Goal: Task Accomplishment & Management: Complete application form

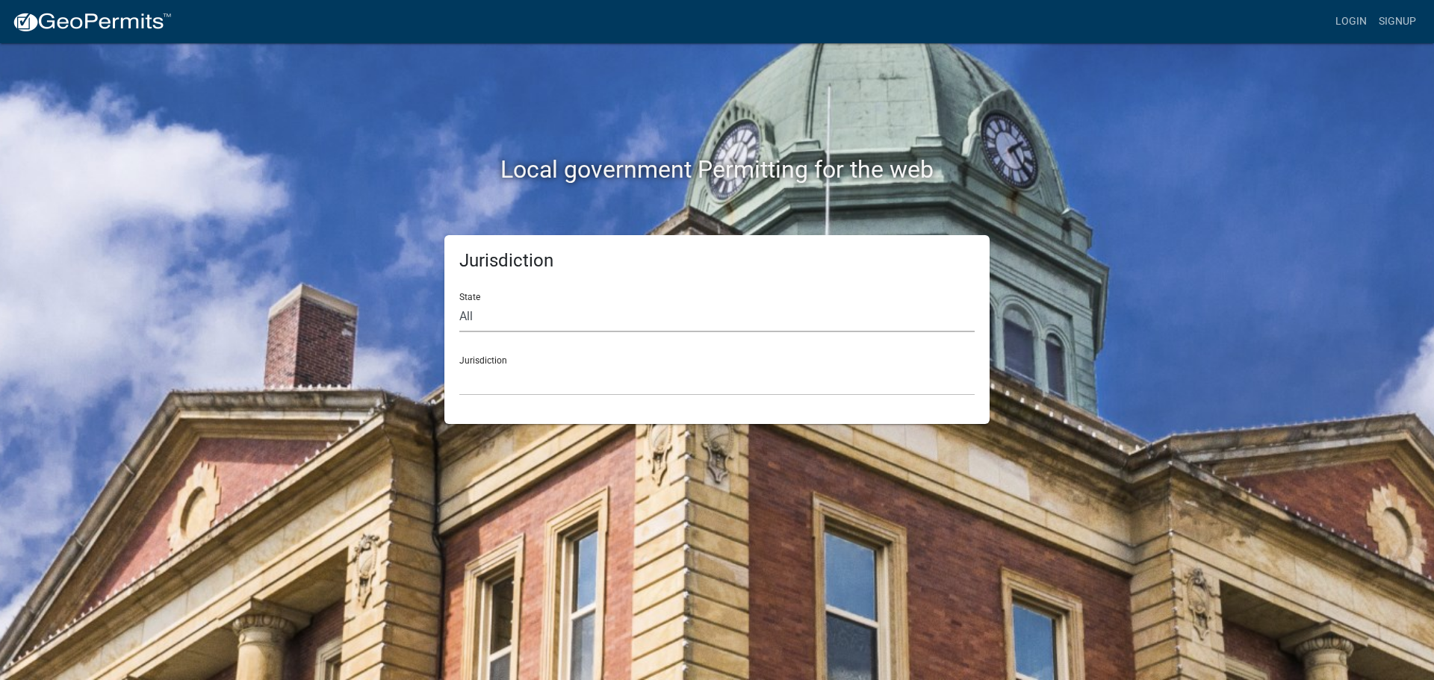
click at [473, 315] on select "All [US_STATE] [US_STATE] [US_STATE] [US_STATE] [US_STATE] [US_STATE] [US_STATE…" at bounding box center [716, 317] width 515 height 31
select select "[US_STATE]"
click at [459, 302] on select "All [US_STATE] [US_STATE] [US_STATE] [US_STATE] [US_STATE] [US_STATE] [US_STATE…" at bounding box center [716, 317] width 515 height 31
click at [523, 364] on div "Jurisdiction [GEOGRAPHIC_DATA], [US_STATE][PERSON_NAME][GEOGRAPHIC_DATA], [US_S…" at bounding box center [716, 370] width 515 height 52
click at [489, 361] on div "Jurisdiction [GEOGRAPHIC_DATA], [US_STATE][PERSON_NAME][GEOGRAPHIC_DATA], [US_S…" at bounding box center [716, 370] width 515 height 52
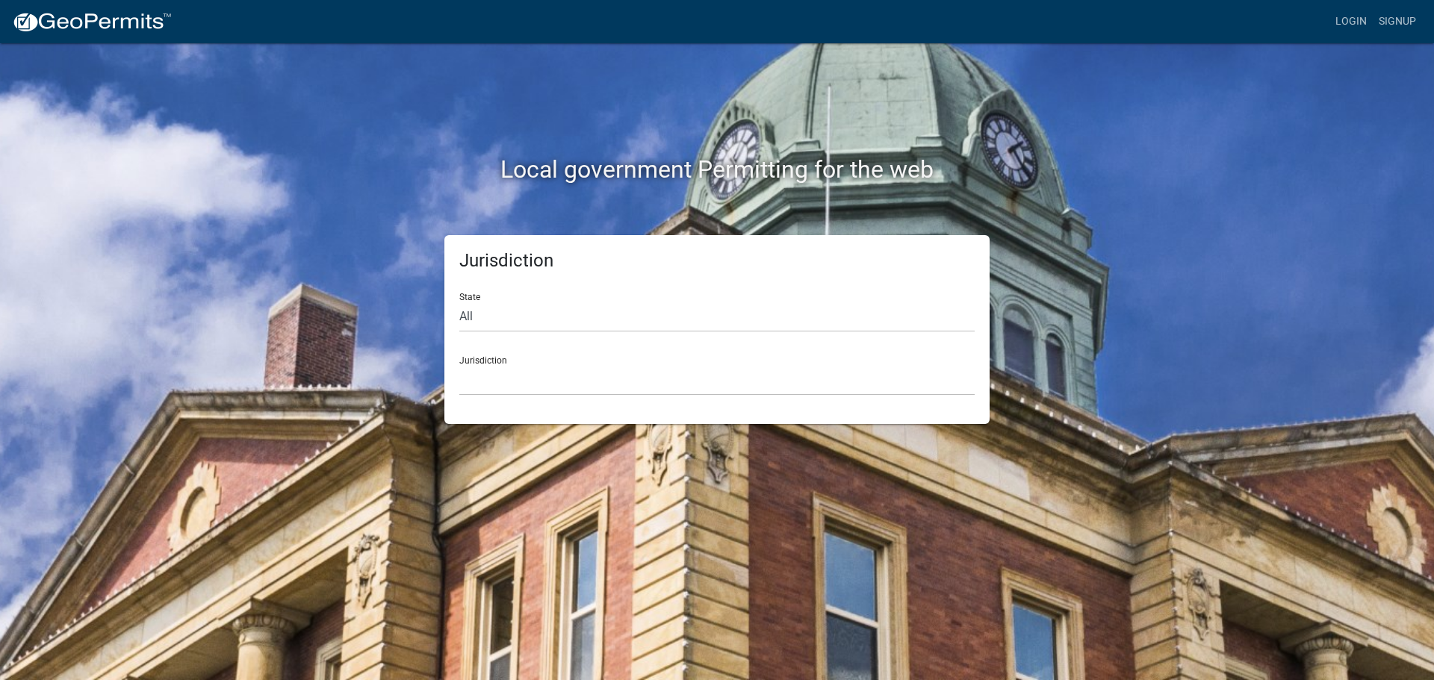
click at [526, 338] on form "State All [US_STATE] [US_STATE] [US_STATE] [US_STATE] [US_STATE] [US_STATE] [US…" at bounding box center [716, 338] width 515 height 115
drag, startPoint x: 488, startPoint y: 370, endPoint x: 497, endPoint y: 370, distance: 9.0
click at [497, 370] on select "[GEOGRAPHIC_DATA], [US_STATE][PERSON_NAME][GEOGRAPHIC_DATA], [US_STATE][PERSON_…" at bounding box center [716, 380] width 515 height 31
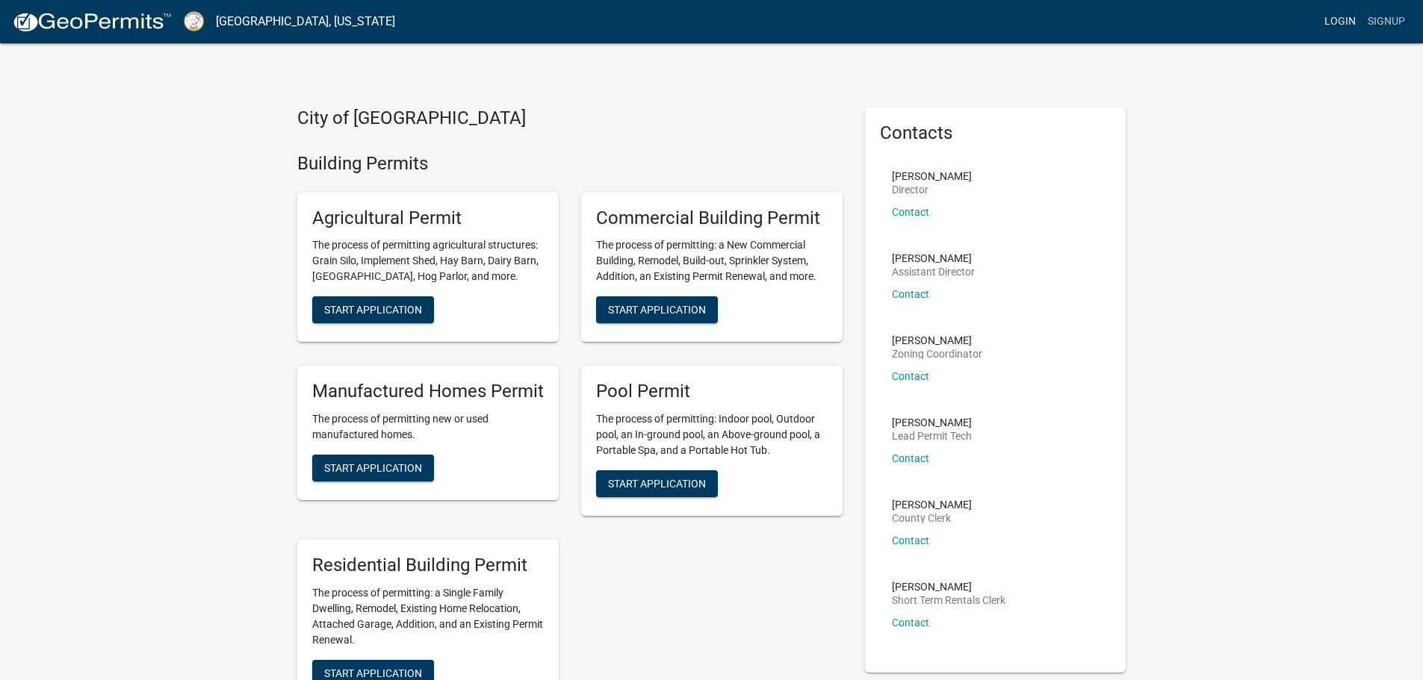
click at [1327, 18] on link "Login" at bounding box center [1339, 21] width 43 height 28
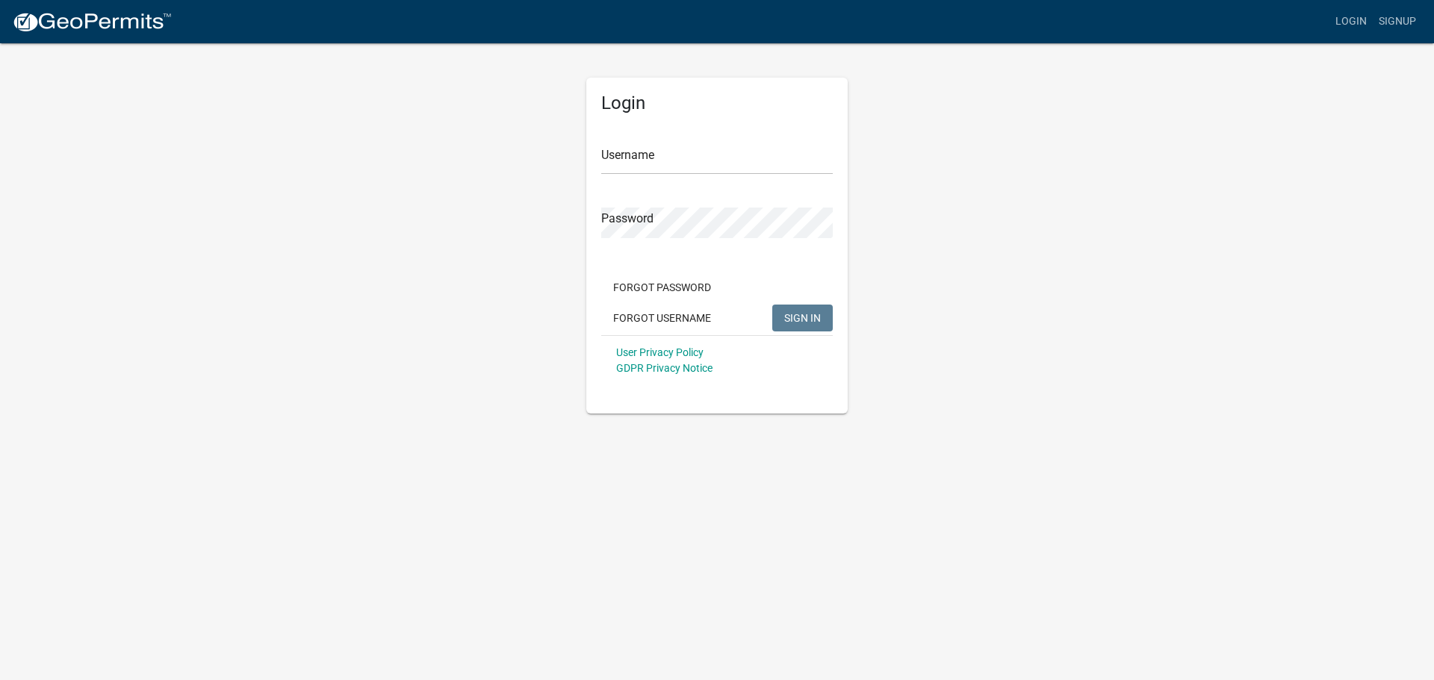
drag, startPoint x: 735, startPoint y: 377, endPoint x: 872, endPoint y: 337, distance: 143.2
click at [747, 376] on div "User Privacy Policy GDPR Privacy Notice" at bounding box center [716, 360] width 231 height 50
click at [1392, 18] on link "Signup" at bounding box center [1397, 21] width 49 height 28
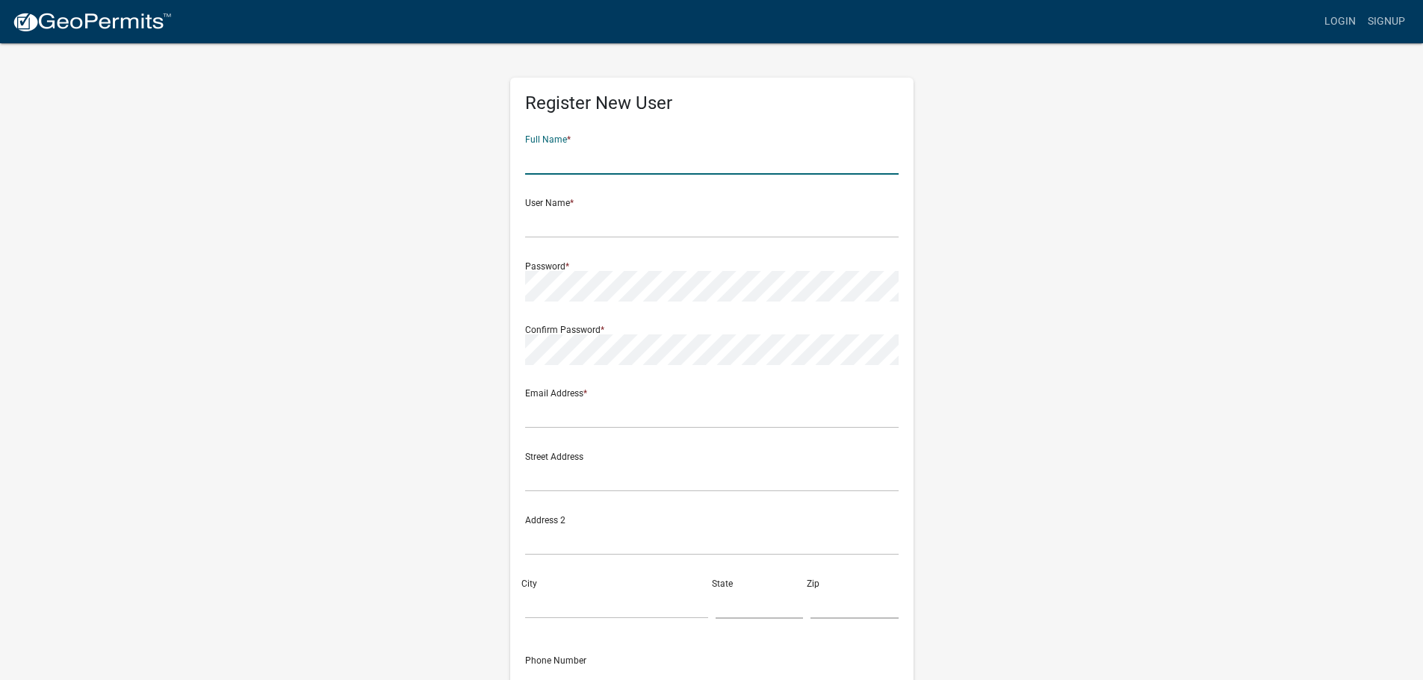
click at [674, 158] on input "text" at bounding box center [711, 159] width 373 height 31
type input "[PERSON_NAME]"
drag, startPoint x: 604, startPoint y: 229, endPoint x: 399, endPoint y: 229, distance: 205.4
click at [399, 229] on div "Register New User Full Name * [PERSON_NAME] User Name * Doc Password * Confirm …" at bounding box center [711, 441] width 851 height 799
type input "LarsonChiro"
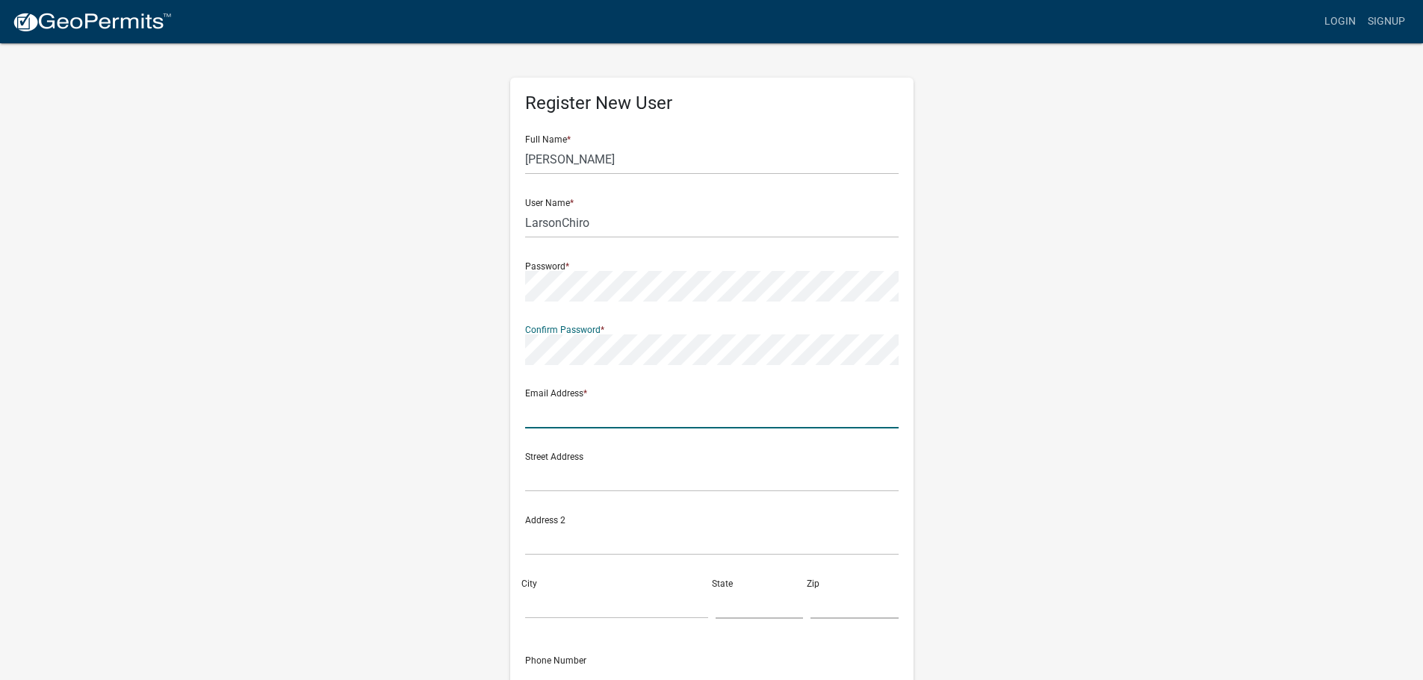
click at [579, 414] on input "text" at bounding box center [711, 413] width 373 height 31
type input "[EMAIL_ADDRESS][DOMAIN_NAME]"
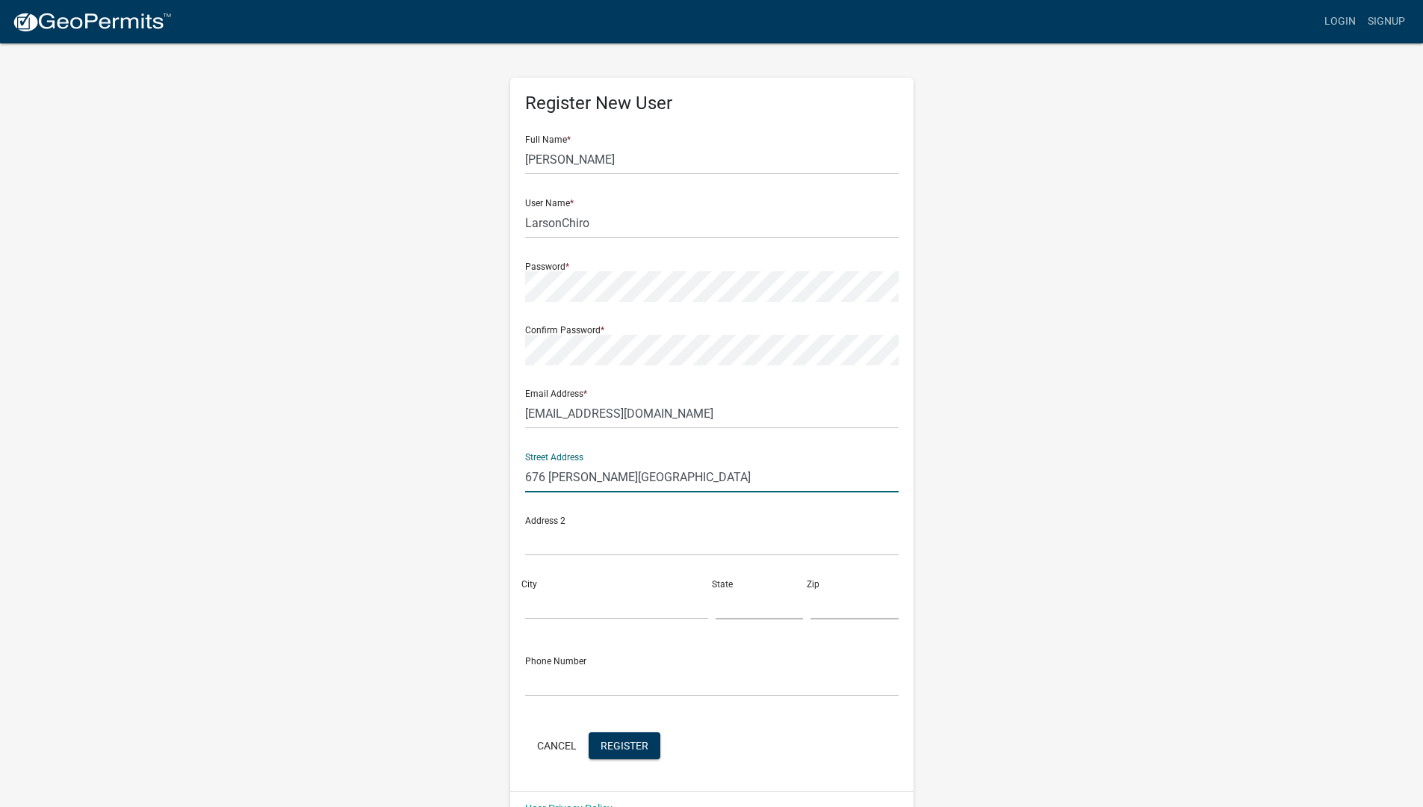
type input "676 [PERSON_NAME][GEOGRAPHIC_DATA]"
type input "R"
type input "[PERSON_NAME]"
type input "GA"
type input "30809"
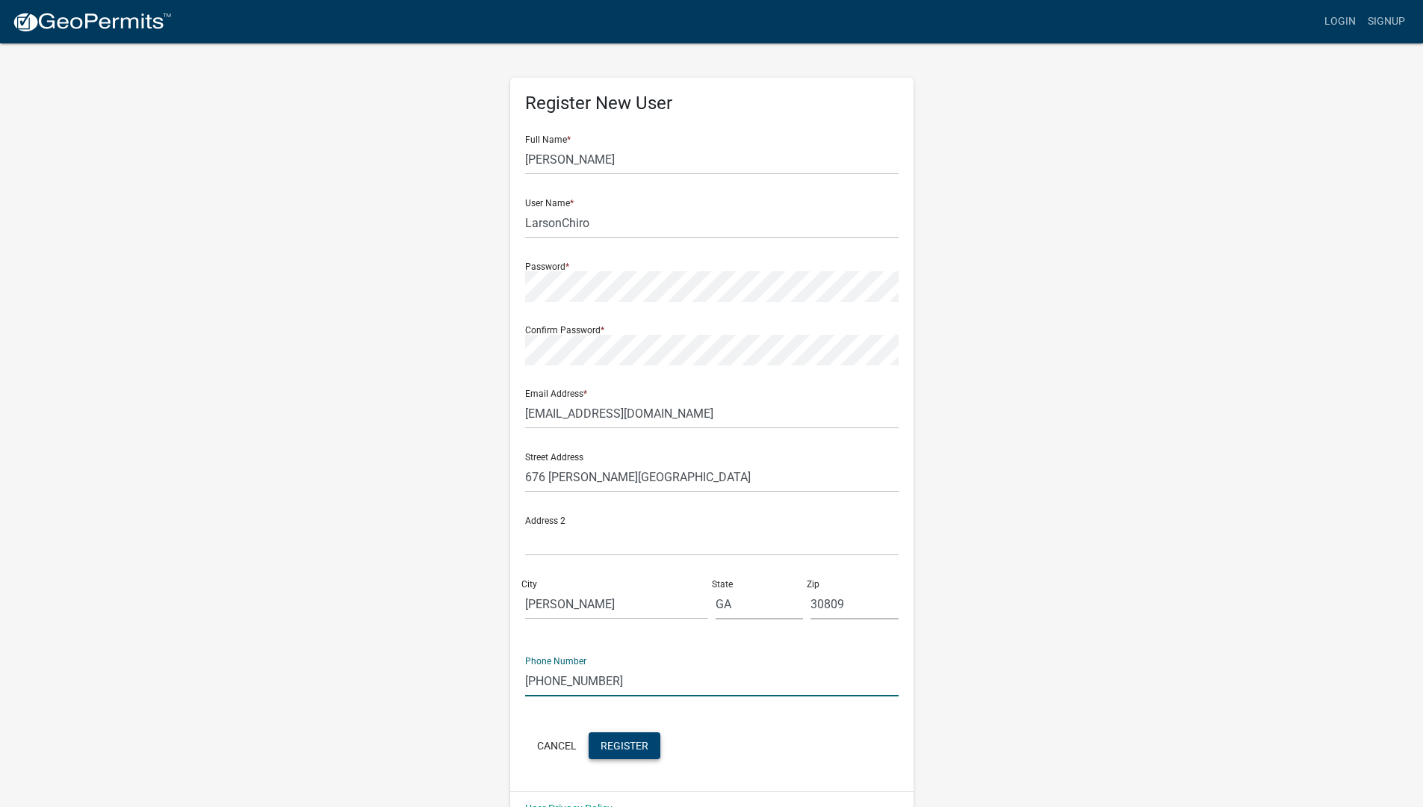
type input "[PHONE_NUMBER]"
click at [615, 680] on button "Register" at bounding box center [624, 745] width 72 height 27
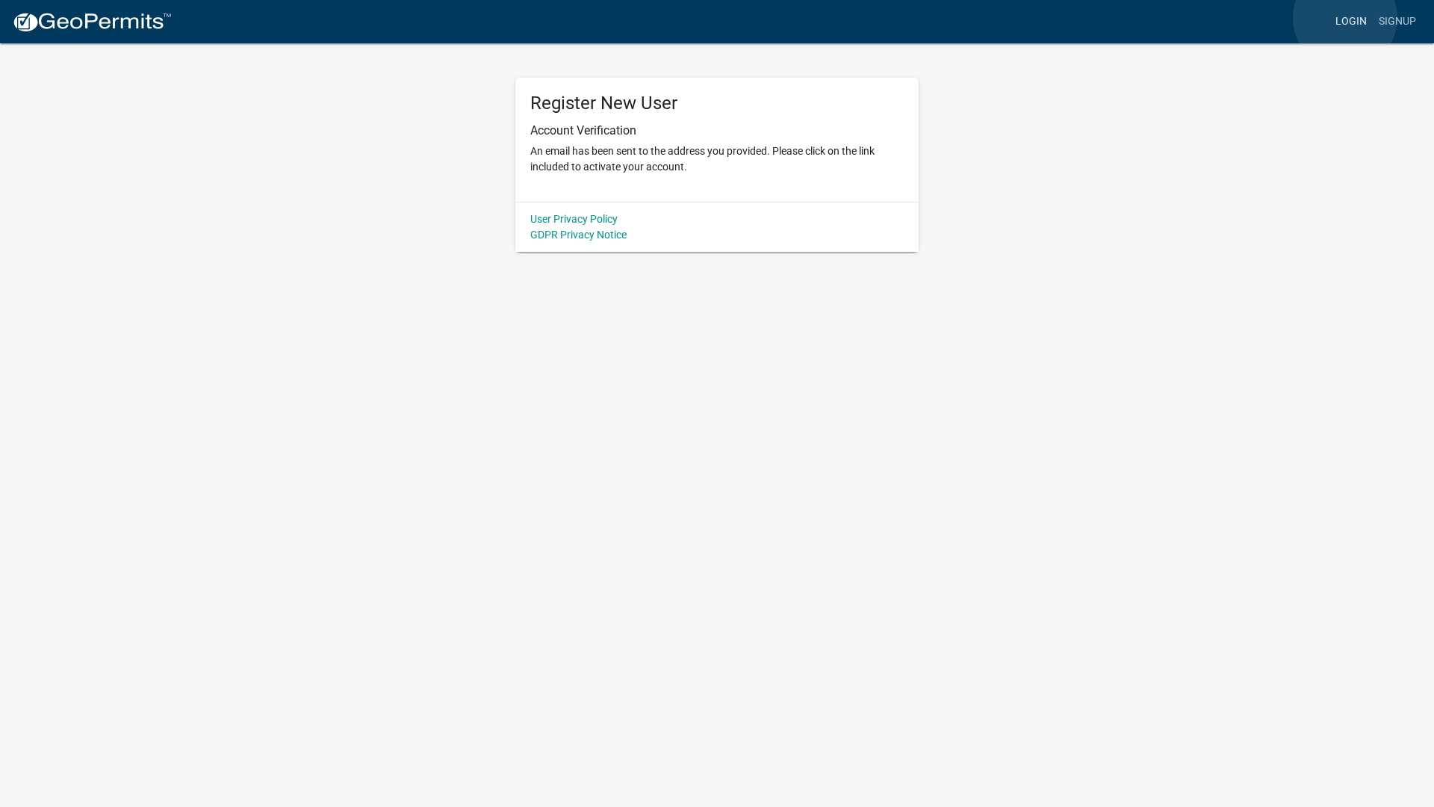
click at [1345, 18] on link "Login" at bounding box center [1350, 21] width 43 height 28
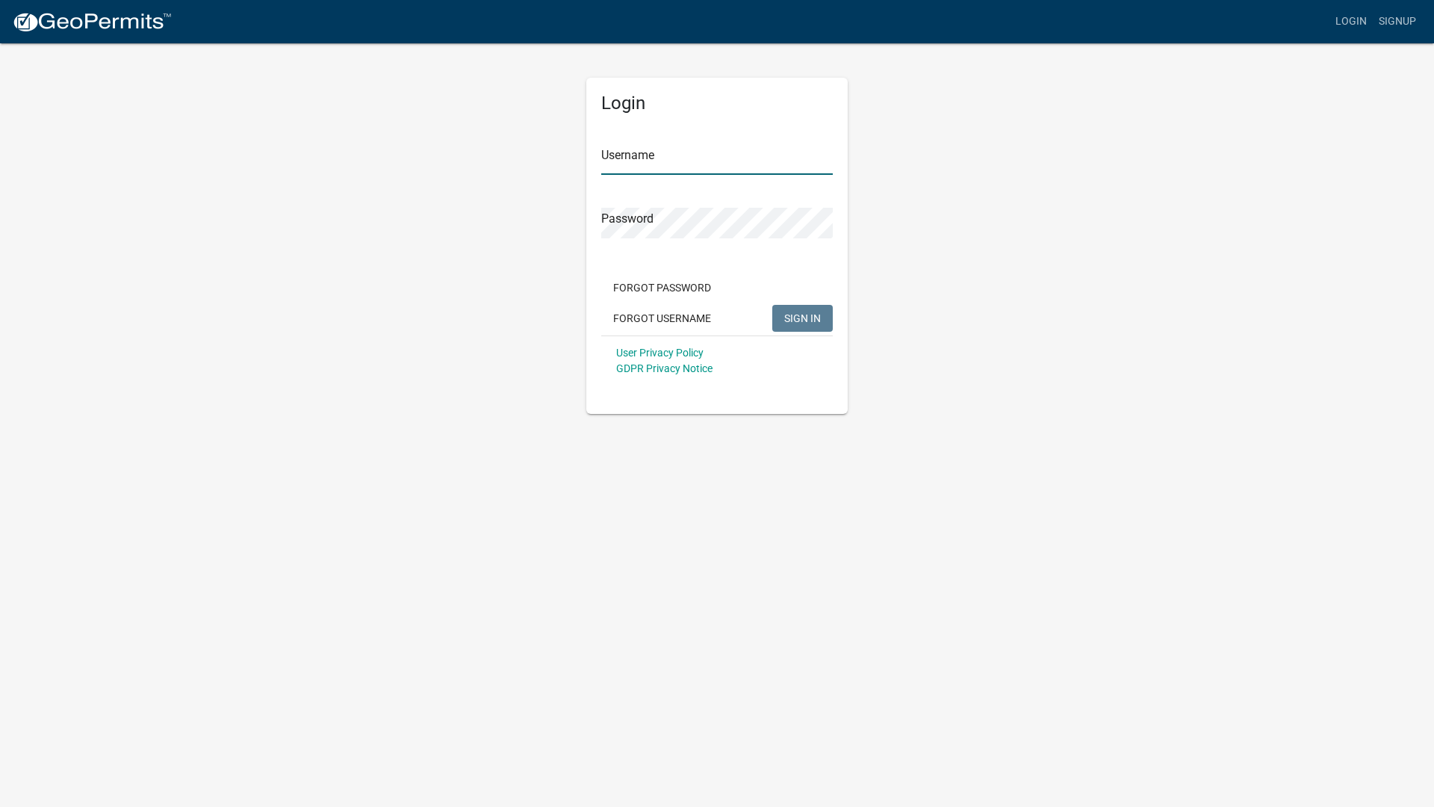
click at [704, 155] on input "Username" at bounding box center [716, 159] width 231 height 31
click at [790, 315] on span "SIGN IN" at bounding box center [802, 317] width 37 height 12
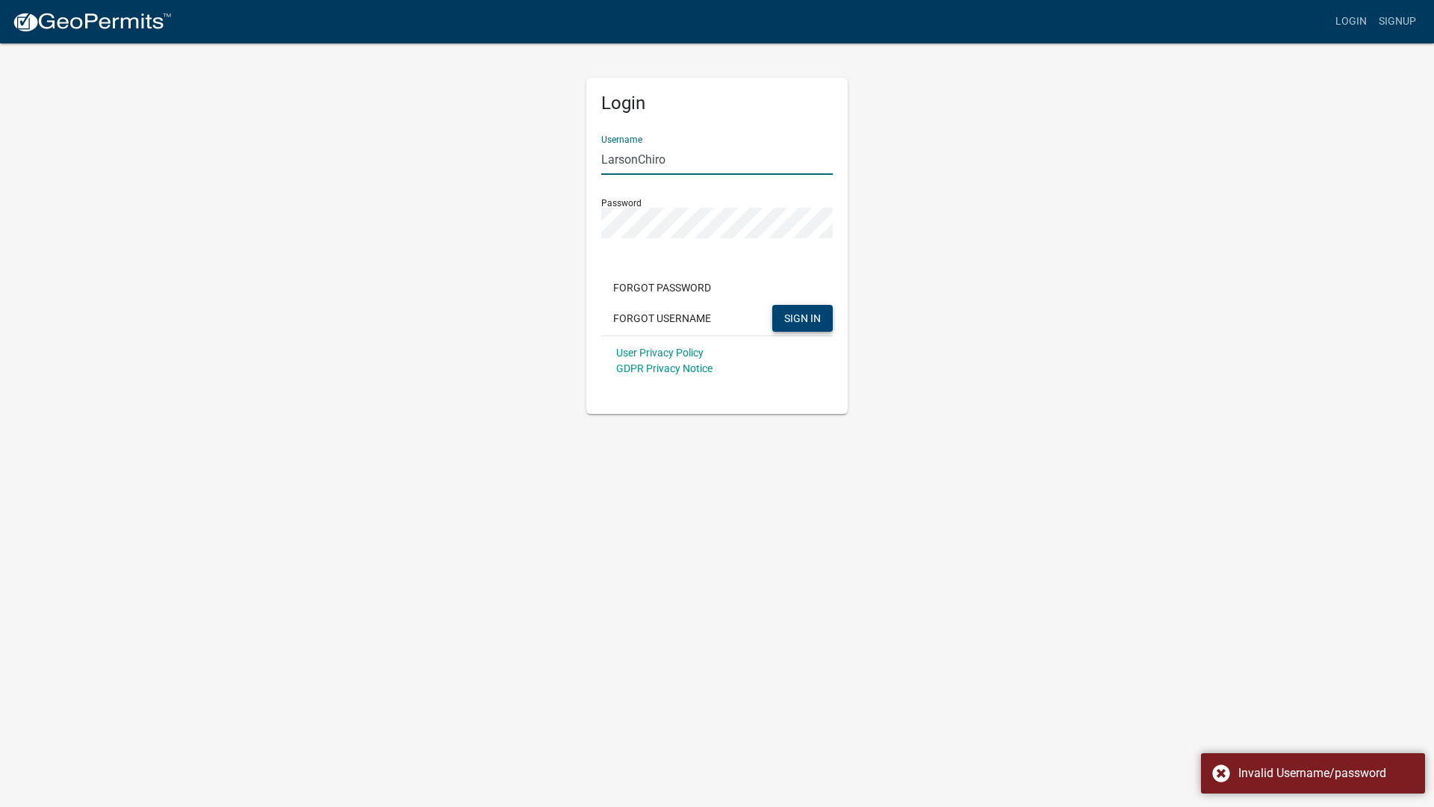
drag, startPoint x: 695, startPoint y: 160, endPoint x: 515, endPoint y: 167, distance: 180.1
click at [516, 166] on div "Login Username [PERSON_NAME] Password Forgot Password Forgot Username SIGN IN U…" at bounding box center [716, 228] width 851 height 372
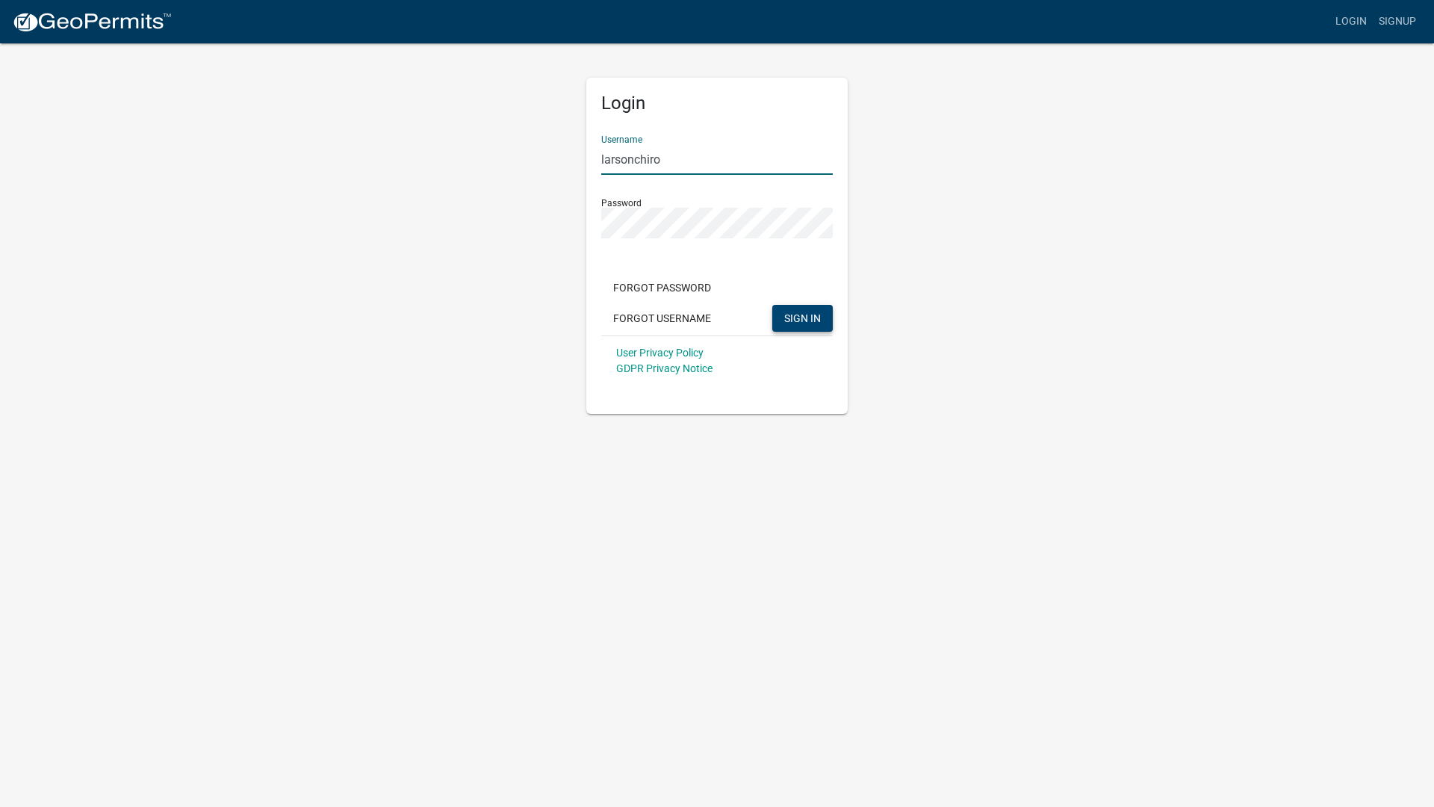
type input "larsonchiro"
click at [813, 313] on span "SIGN IN" at bounding box center [802, 317] width 37 height 12
click at [476, 228] on div "Login Username larsonchiro Password Forgot Password Forgot Username SIGN IN Use…" at bounding box center [716, 228] width 851 height 372
click at [788, 310] on button "SIGN IN" at bounding box center [802, 318] width 60 height 27
